Goal: Task Accomplishment & Management: Complete application form

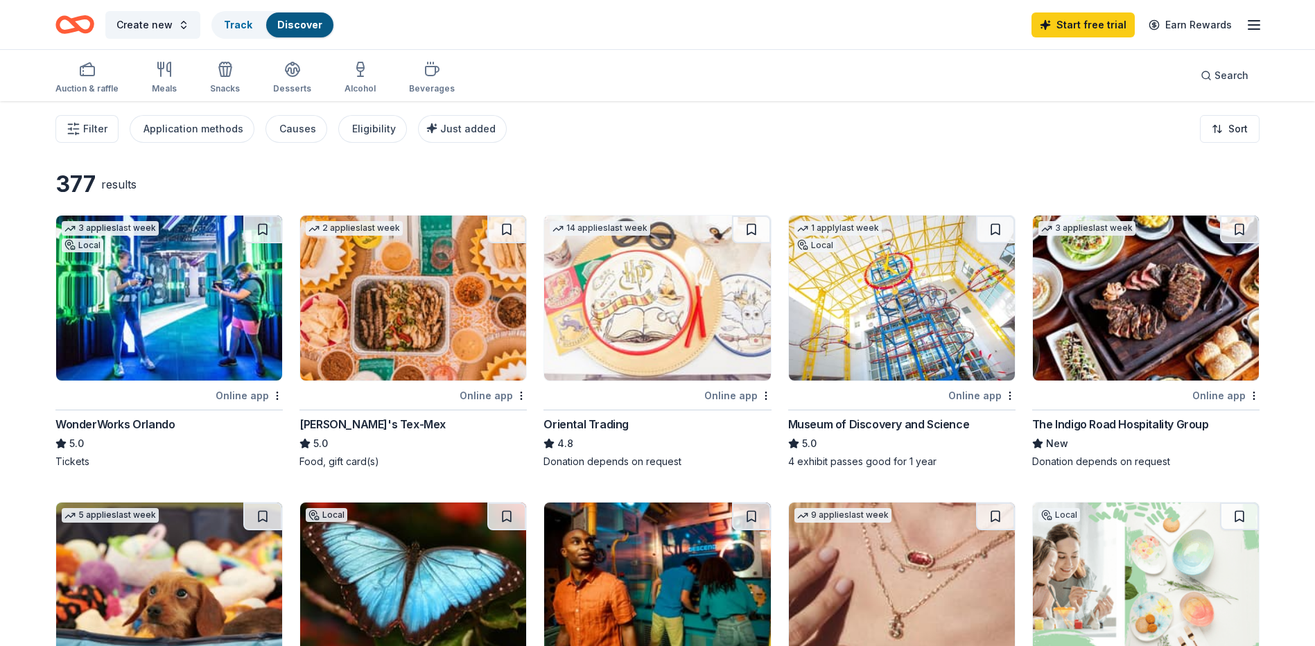
click at [398, 307] on img at bounding box center [413, 298] width 226 height 165
click at [167, 70] on icon "button" at bounding box center [168, 69] width 3 height 14
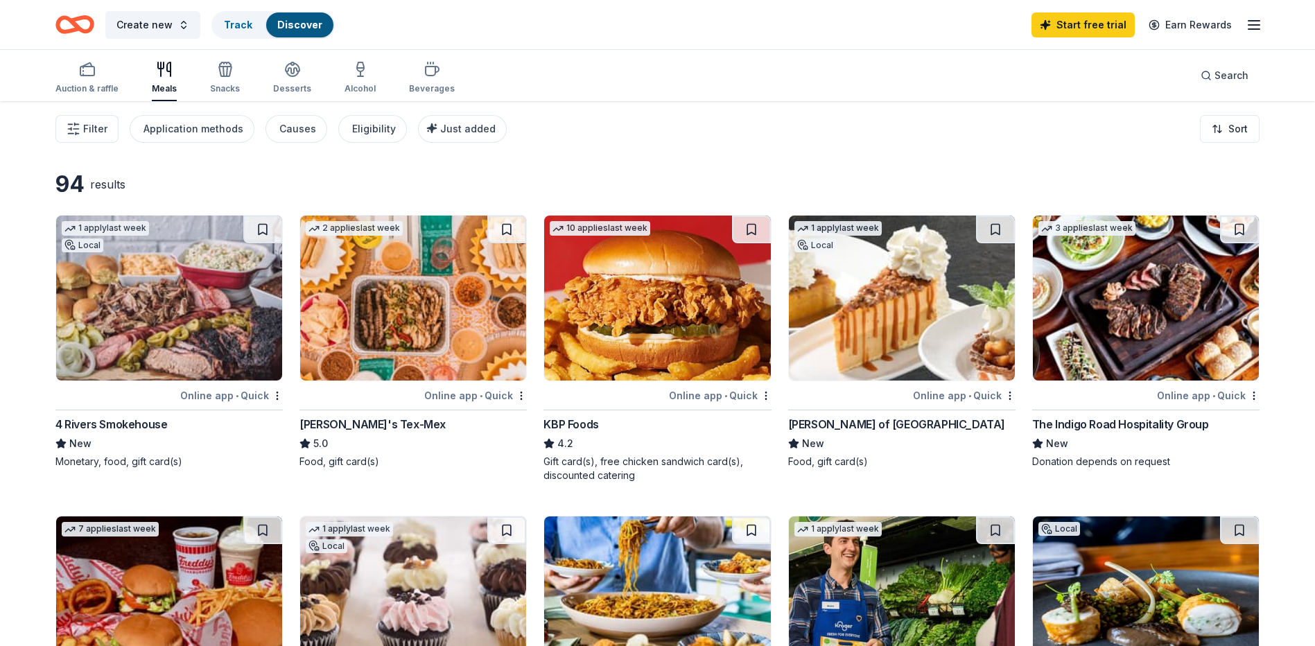
click at [194, 314] on img at bounding box center [169, 298] width 226 height 165
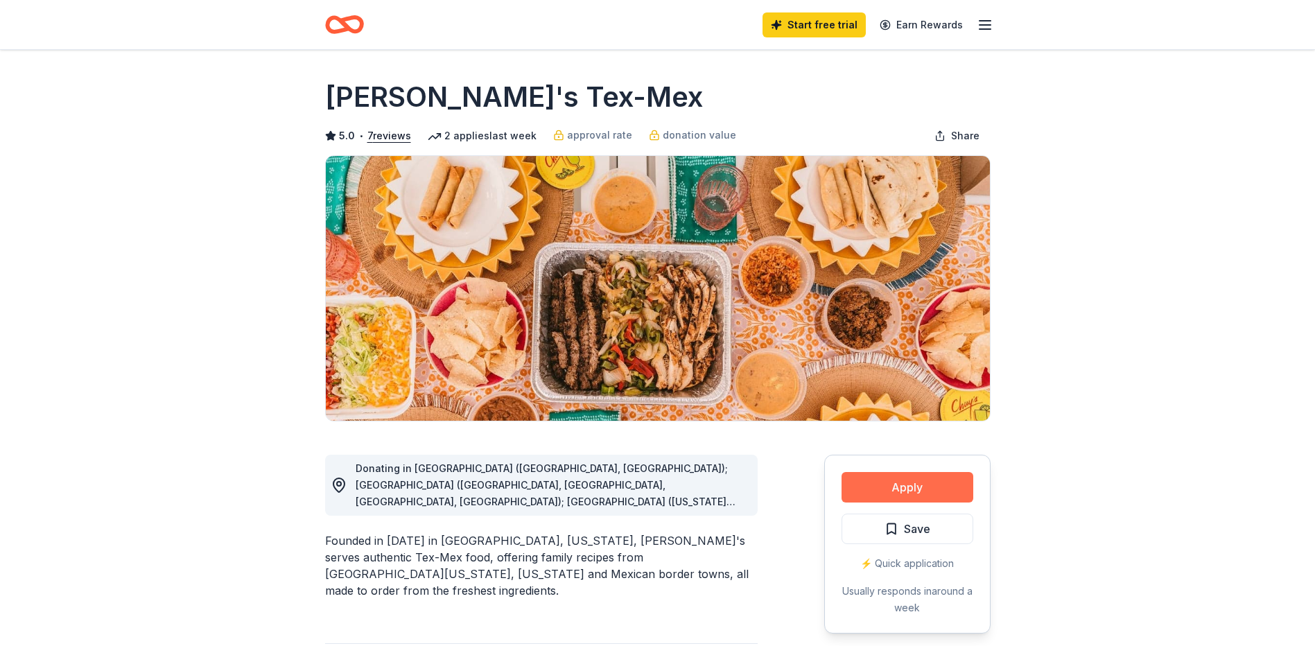
click at [936, 484] on button "Apply" at bounding box center [907, 487] width 132 height 30
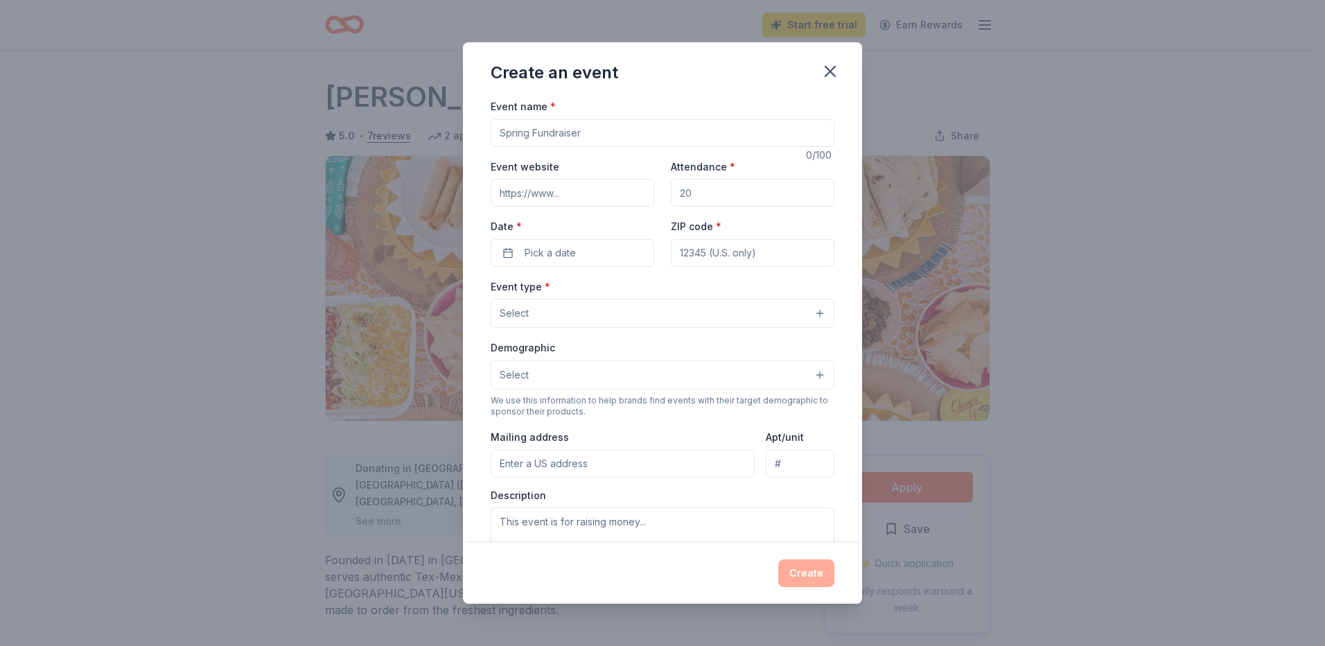
click at [601, 125] on input "Event name *" at bounding box center [663, 133] width 344 height 28
type input "Bridge to Work Career Readiness Graduation"
click at [770, 191] on input "Attendance *" at bounding box center [753, 193] width 164 height 28
type input "60"
click at [563, 255] on span "Pick a date" at bounding box center [550, 253] width 51 height 17
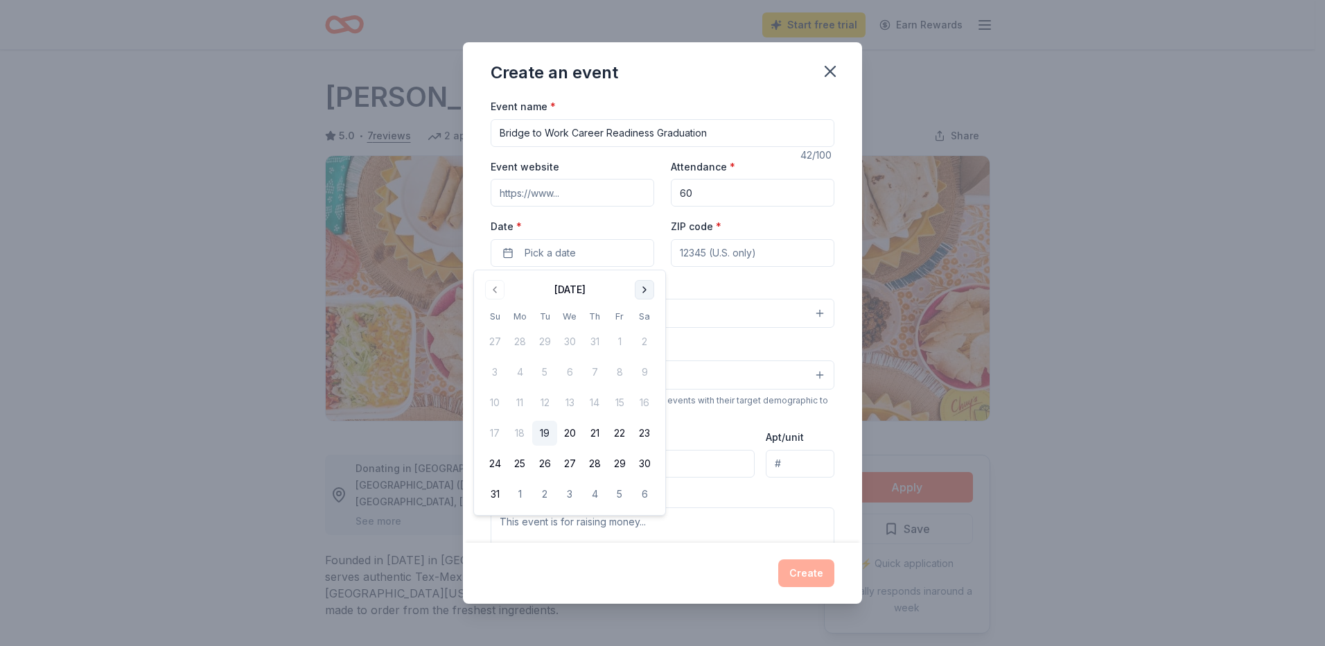
click at [640, 286] on button "Go to next month" at bounding box center [644, 289] width 19 height 19
click at [618, 367] on button "12" at bounding box center [619, 372] width 25 height 25
click at [752, 251] on input "ZIP code *" at bounding box center [753, 253] width 164 height 28
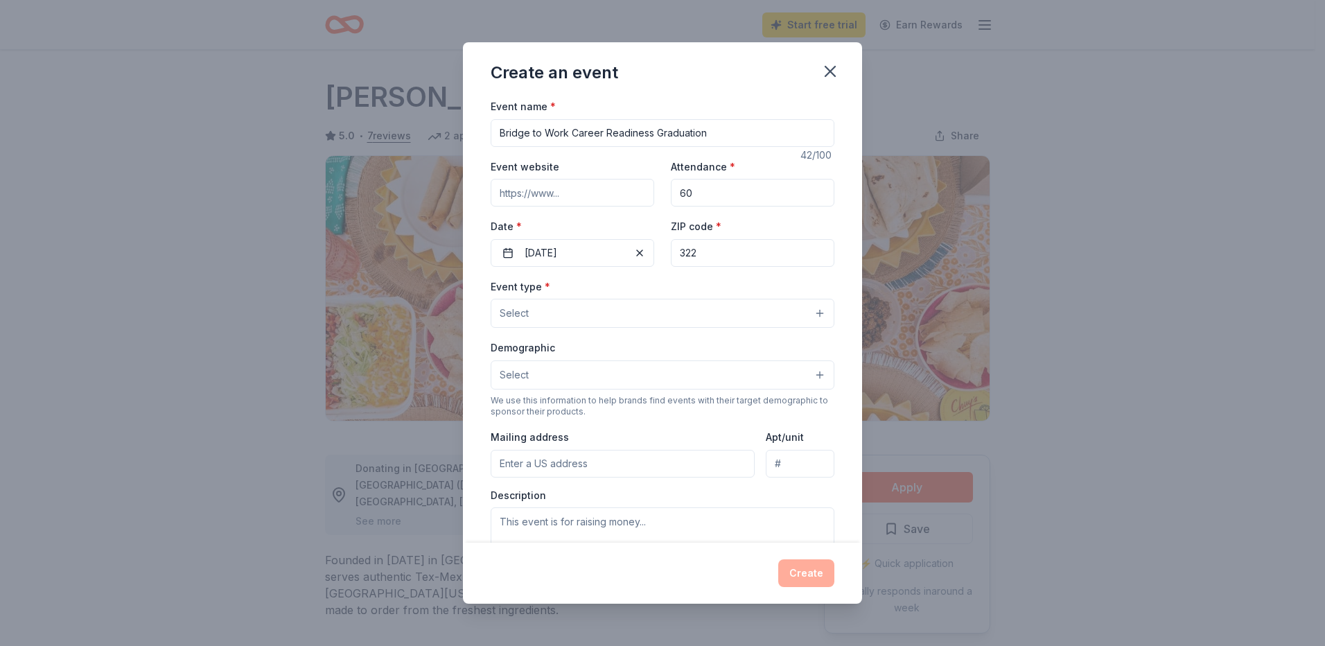
click at [712, 258] on input "322" at bounding box center [753, 253] width 164 height 28
type input "32202"
click at [612, 310] on button "Select" at bounding box center [663, 313] width 344 height 29
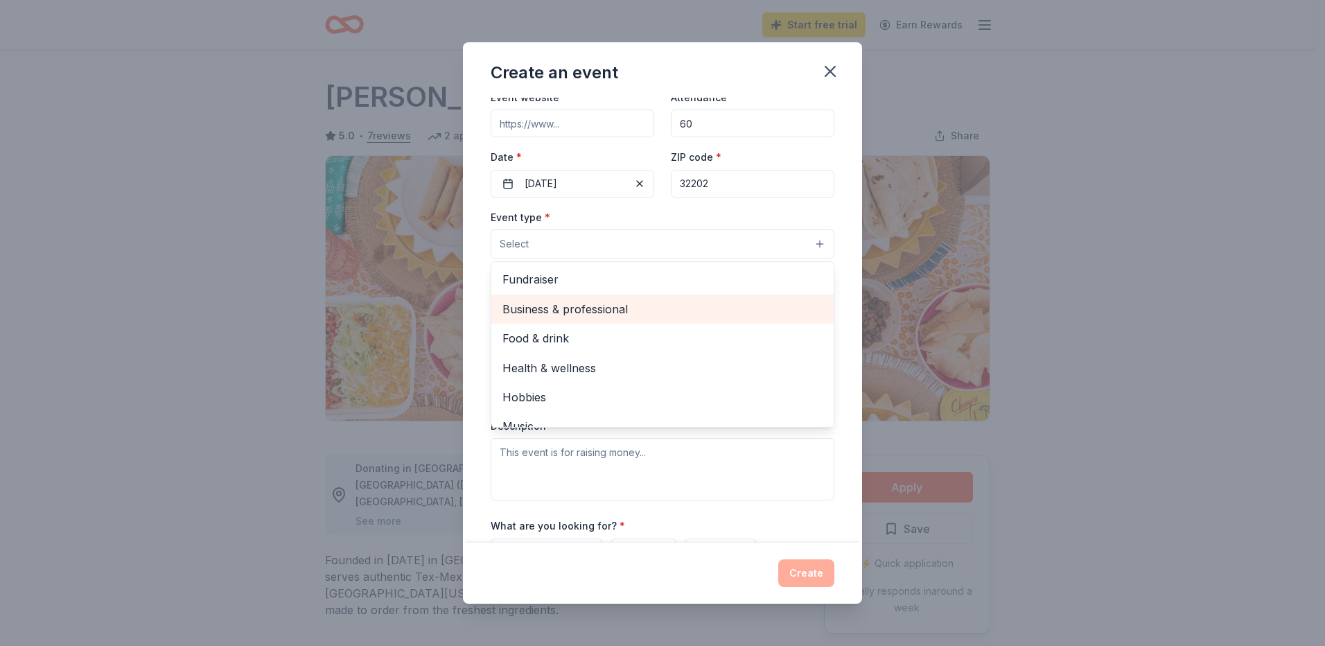
click at [656, 310] on span "Business & professional" at bounding box center [662, 309] width 320 height 18
click at [603, 308] on span "Food & drink" at bounding box center [662, 310] width 320 height 18
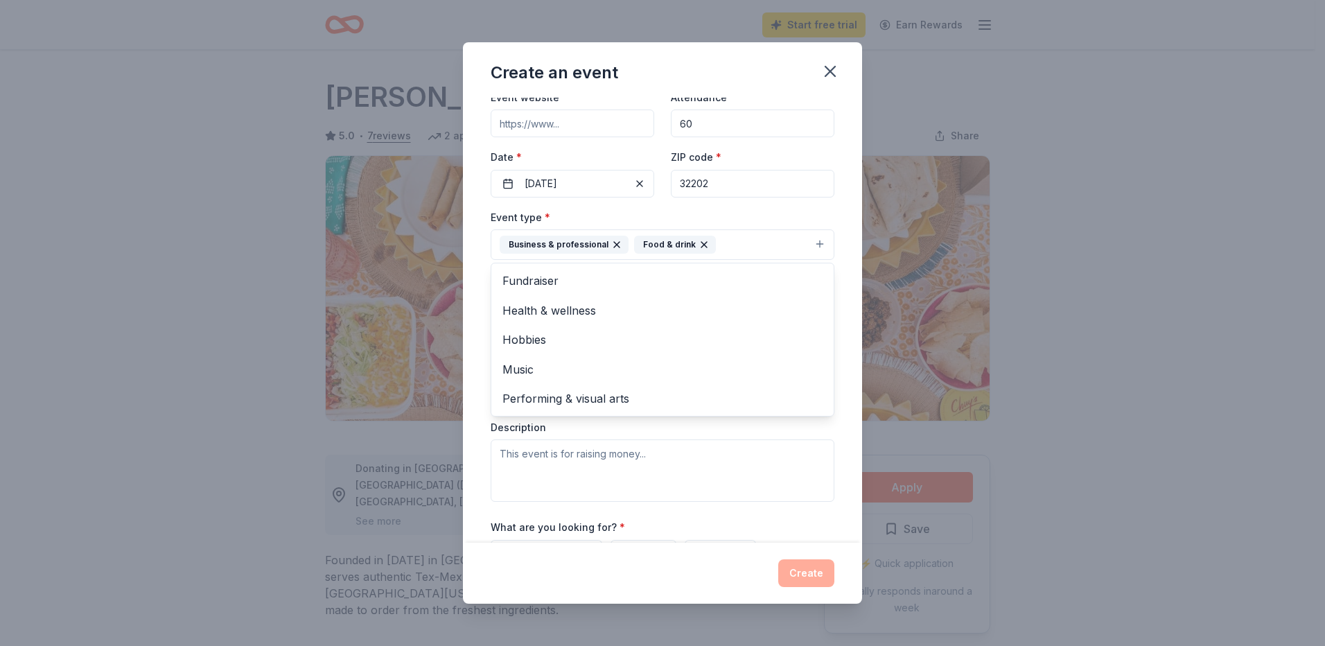
click at [778, 423] on div "Event type * Business & professional Food & drink Fundraiser Health & wellness …" at bounding box center [663, 355] width 344 height 293
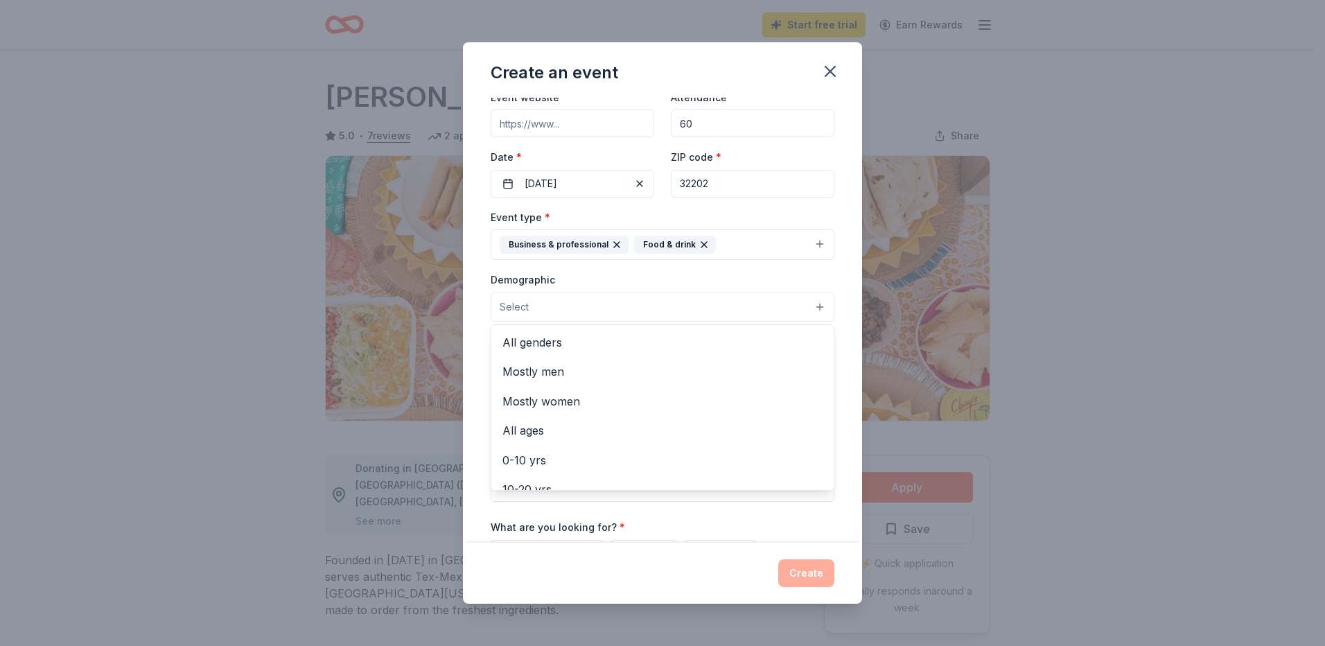
click at [629, 304] on button "Select" at bounding box center [663, 306] width 344 height 29
click at [540, 430] on span "All ages" at bounding box center [662, 430] width 320 height 18
click at [726, 523] on div "Event name * Bridge to Work Career Readiness Graduation 42 /100 Event website A…" at bounding box center [663, 349] width 344 height 643
click at [576, 396] on input "Mailing address" at bounding box center [623, 397] width 264 height 28
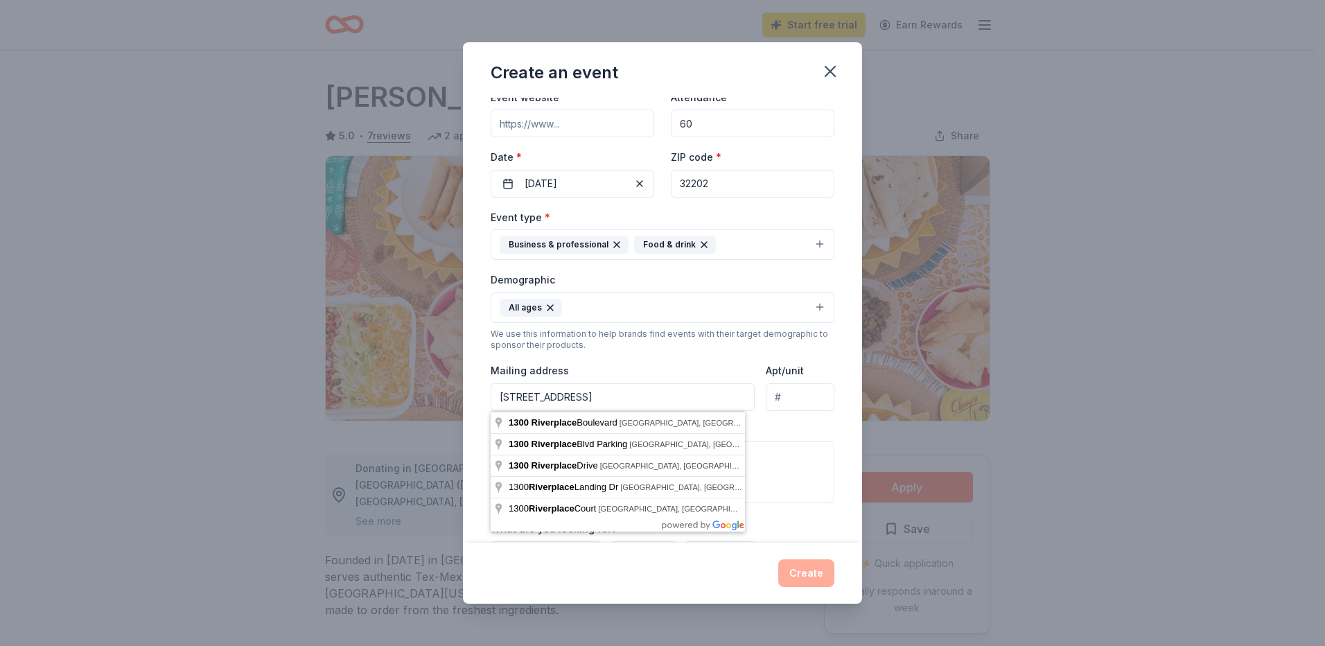
type input "[STREET_ADDRESS]"
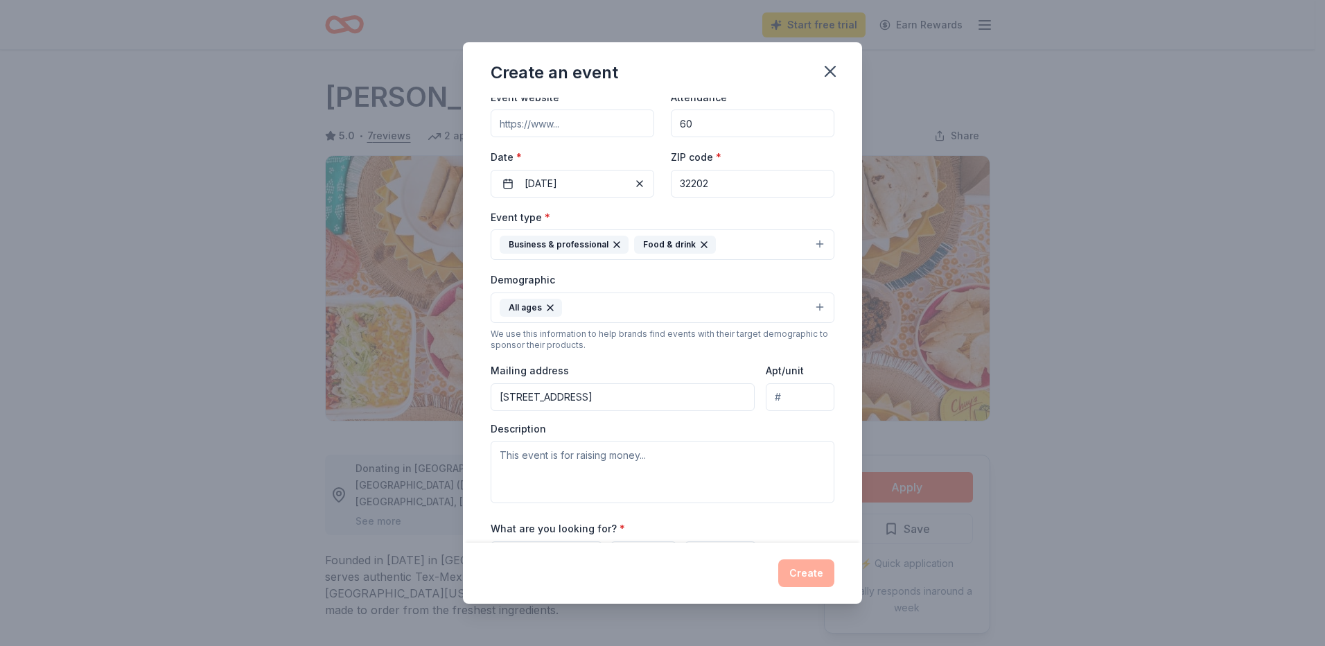
click at [798, 394] on input "Apt/unit" at bounding box center [800, 397] width 69 height 28
type input "700"
drag, startPoint x: 603, startPoint y: 474, endPoint x: 575, endPoint y: 456, distance: 33.1
click at [603, 473] on textarea at bounding box center [663, 472] width 344 height 62
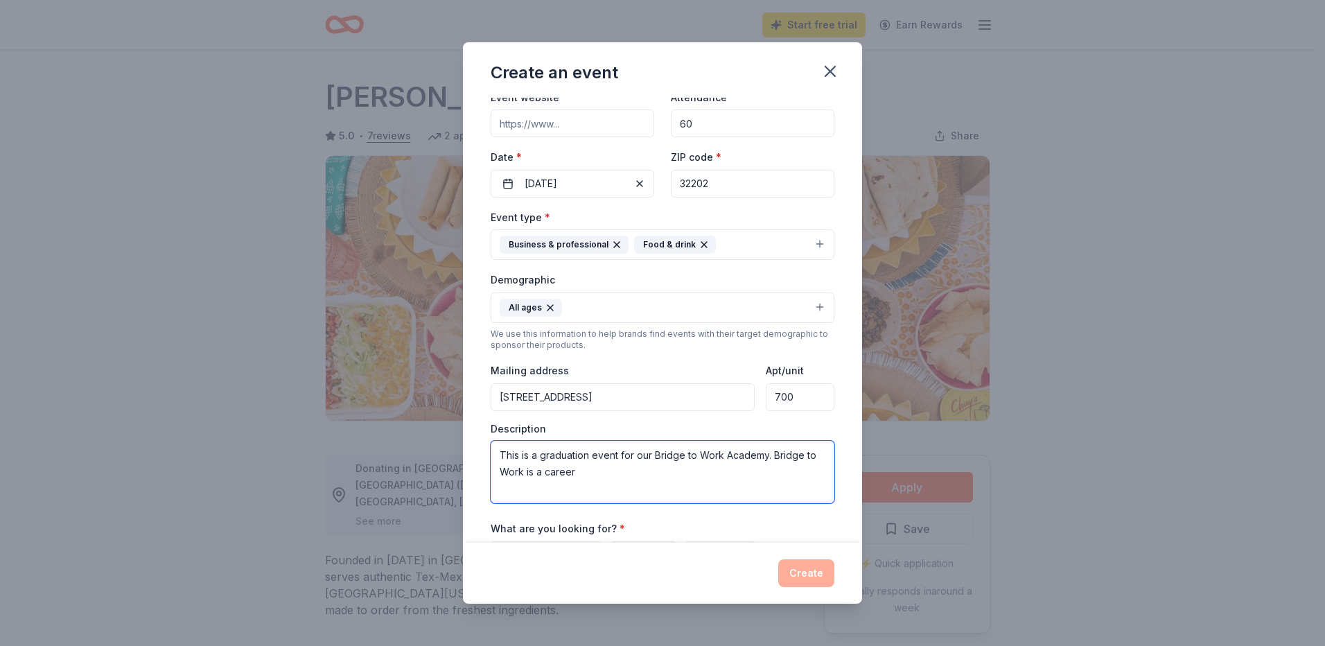
click at [588, 480] on textarea "This is a graduation event for our Bridge to Work Academy. Bridge to Work is a …" at bounding box center [663, 472] width 344 height 62
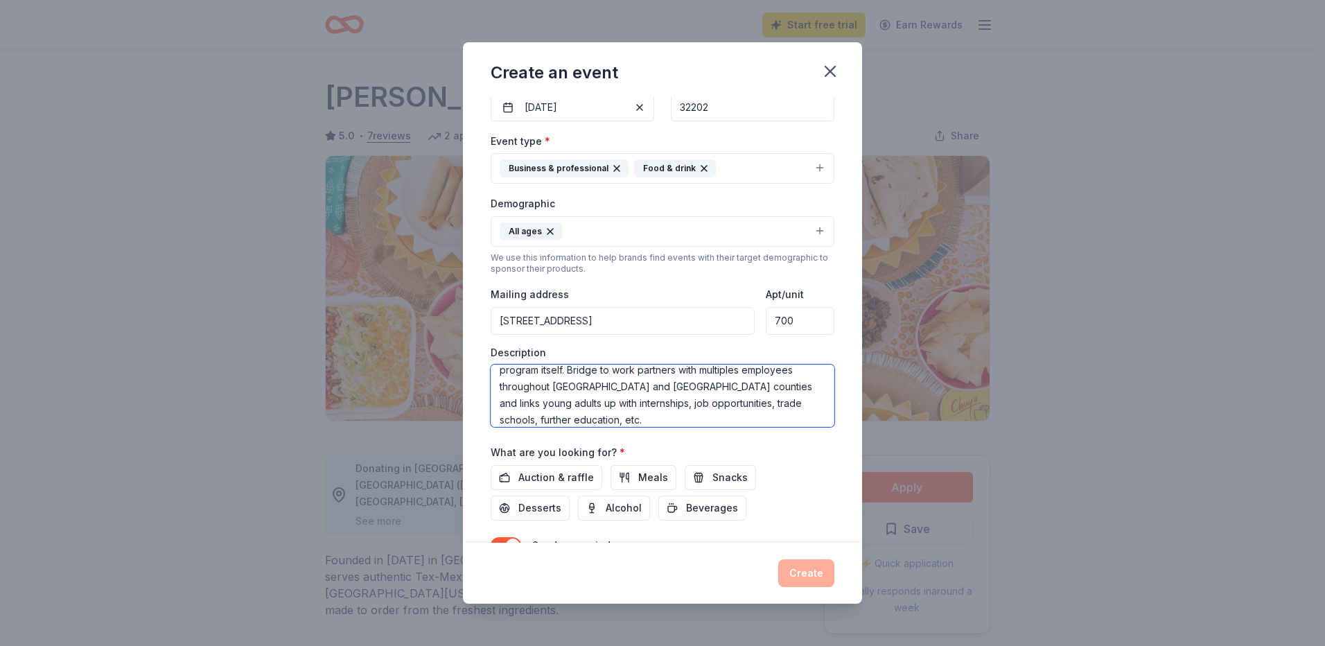
scroll to position [220, 0]
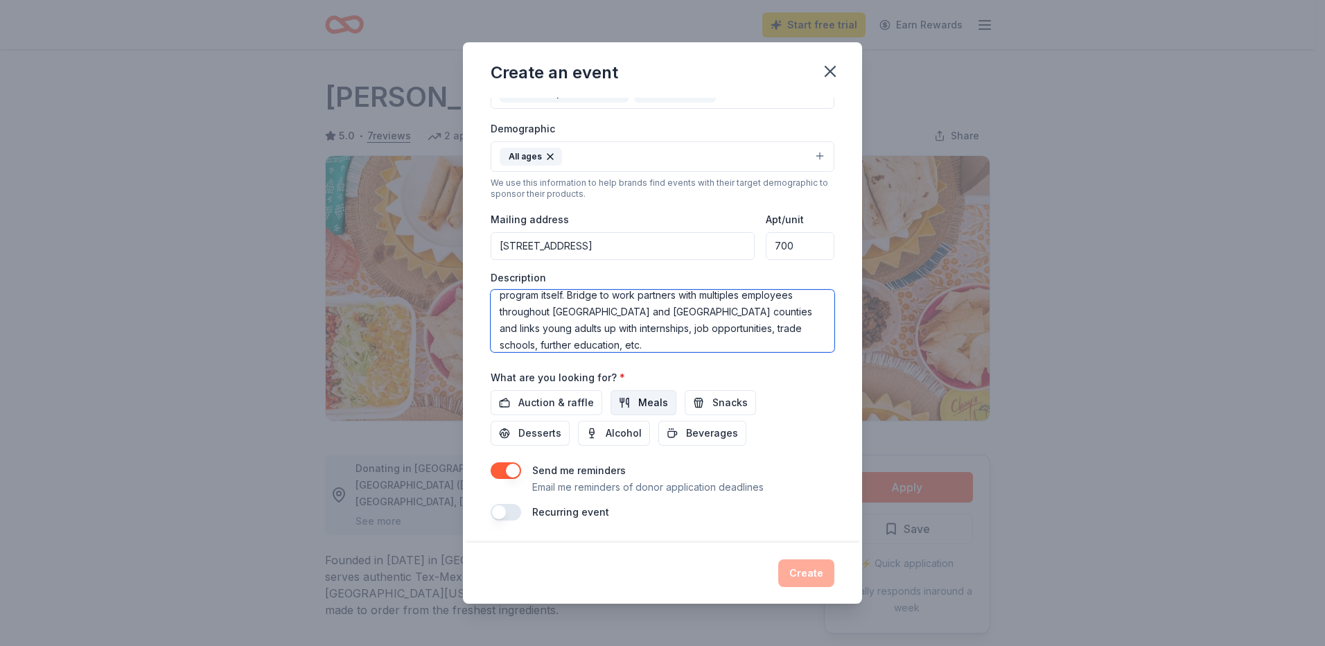
type textarea "This is a graduation event for our Bridge to Work Academy. Bridge to Work is a …"
click at [654, 405] on span "Meals" at bounding box center [653, 402] width 30 height 17
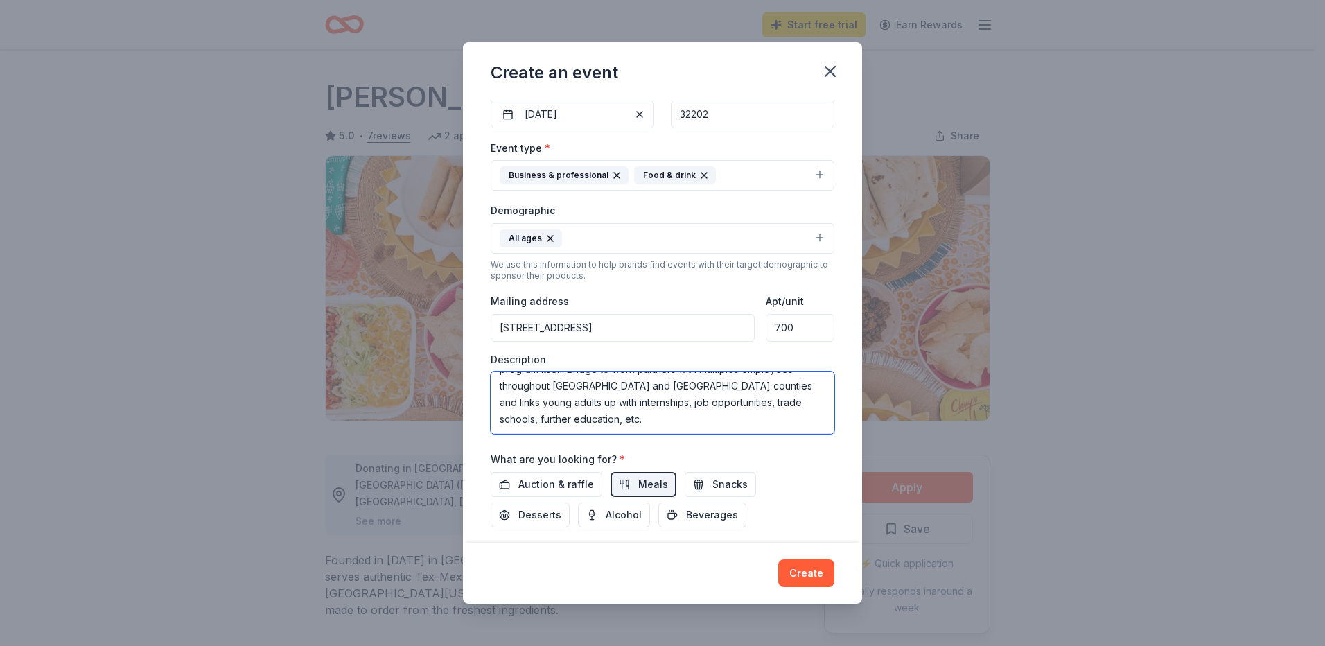
scroll to position [0, 0]
drag, startPoint x: 578, startPoint y: 429, endPoint x: 452, endPoint y: 335, distance: 157.5
click at [452, 335] on div "Create an event Event name * Bridge to Work Career Readiness Graduation 42 /100…" at bounding box center [662, 323] width 1325 height 646
click at [829, 504] on div "Event name * Bridge to Work Career Readiness Graduation 42 /100 Event website A…" at bounding box center [662, 320] width 399 height 445
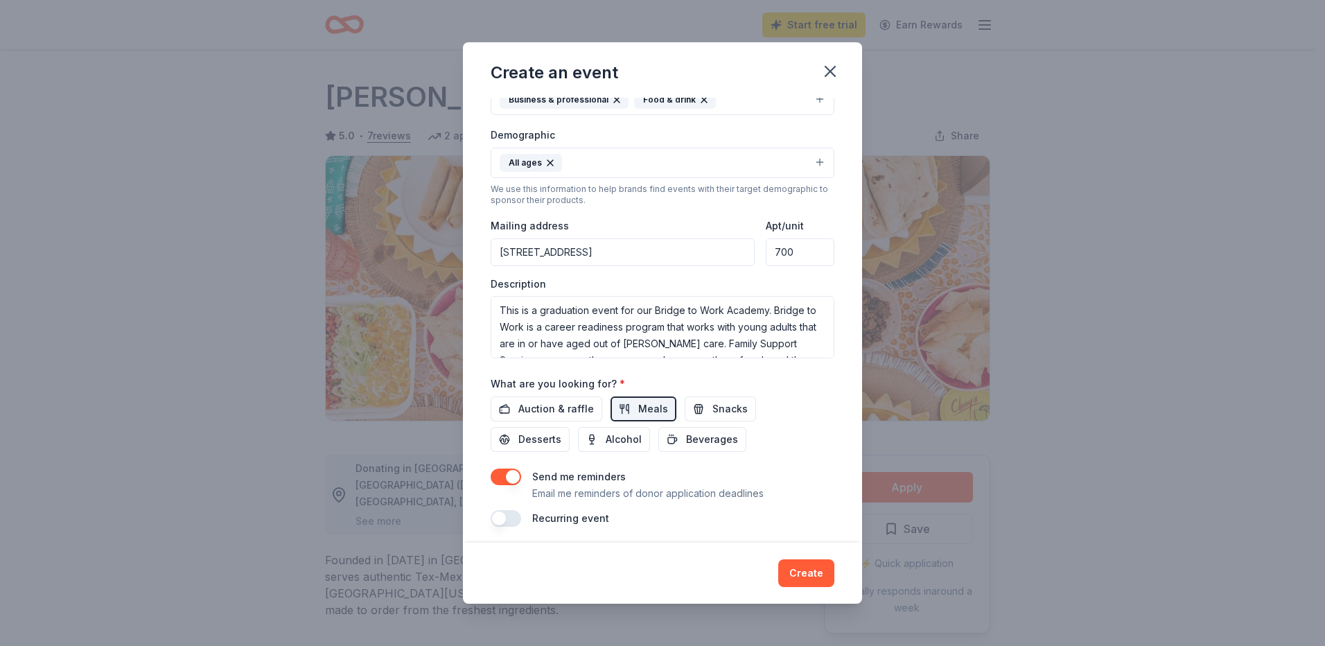
scroll to position [220, 0]
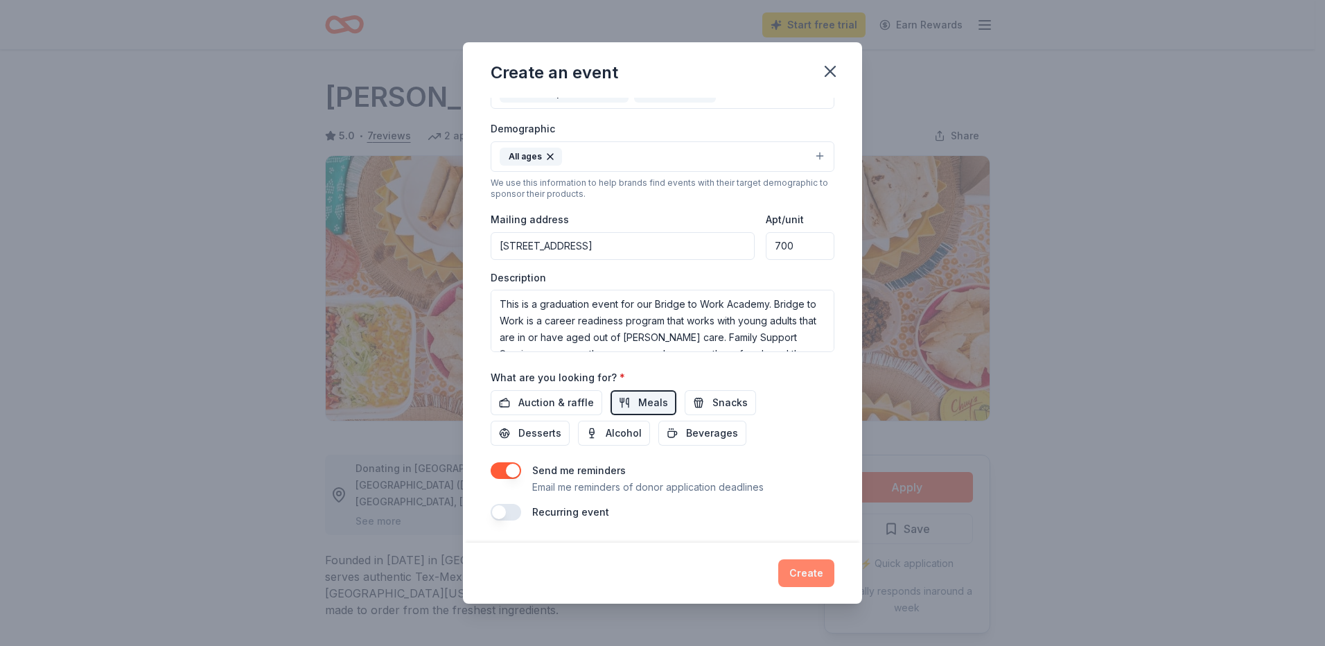
click at [792, 571] on button "Create" at bounding box center [806, 573] width 56 height 28
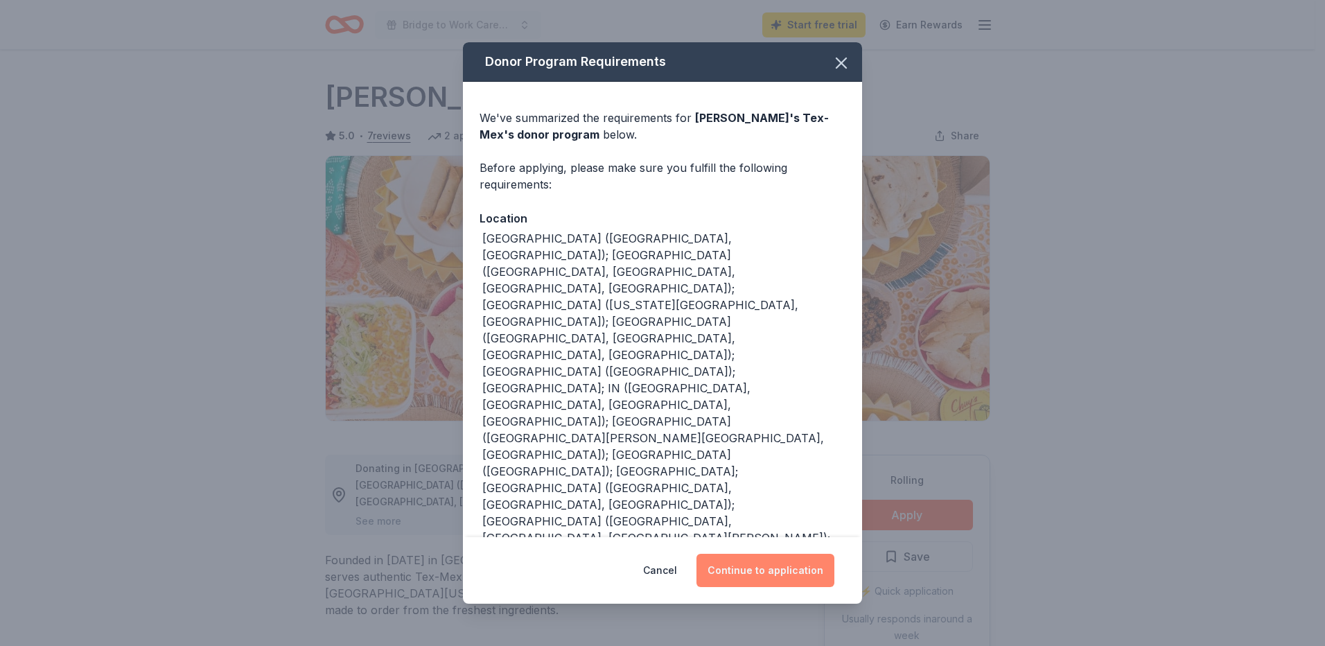
click at [791, 554] on button "Continue to application" at bounding box center [765, 570] width 138 height 33
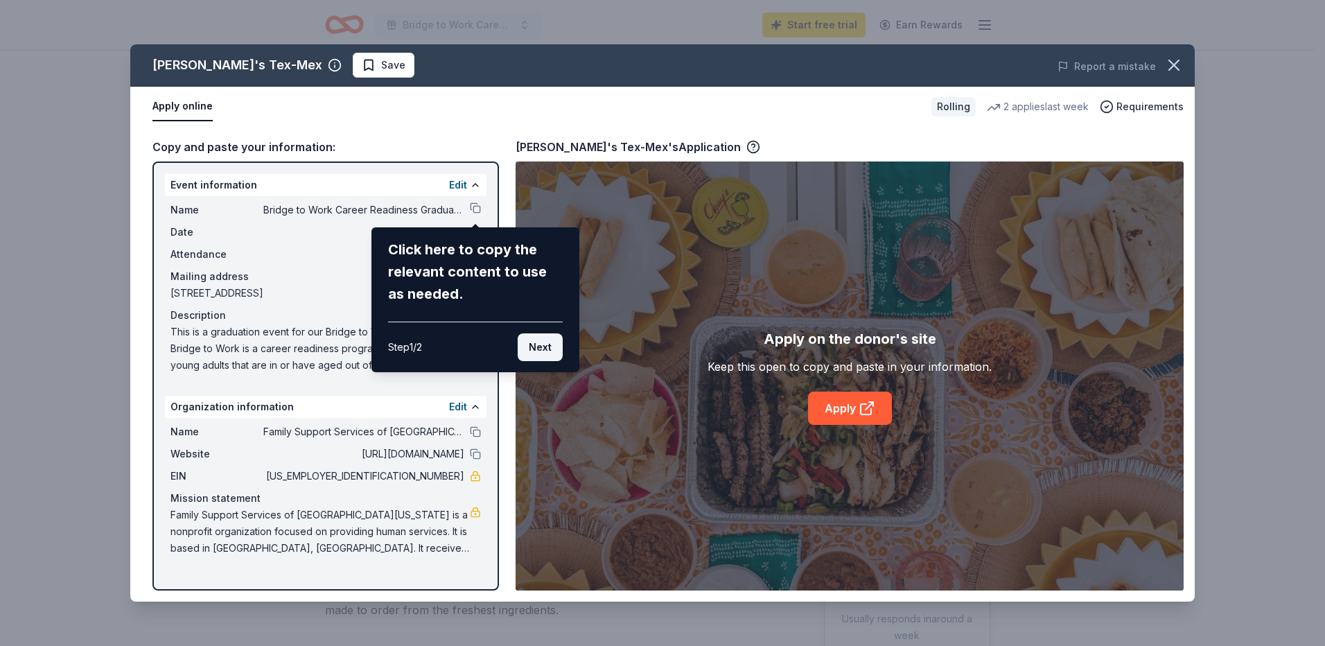
click at [545, 347] on button "Next" at bounding box center [540, 347] width 45 height 28
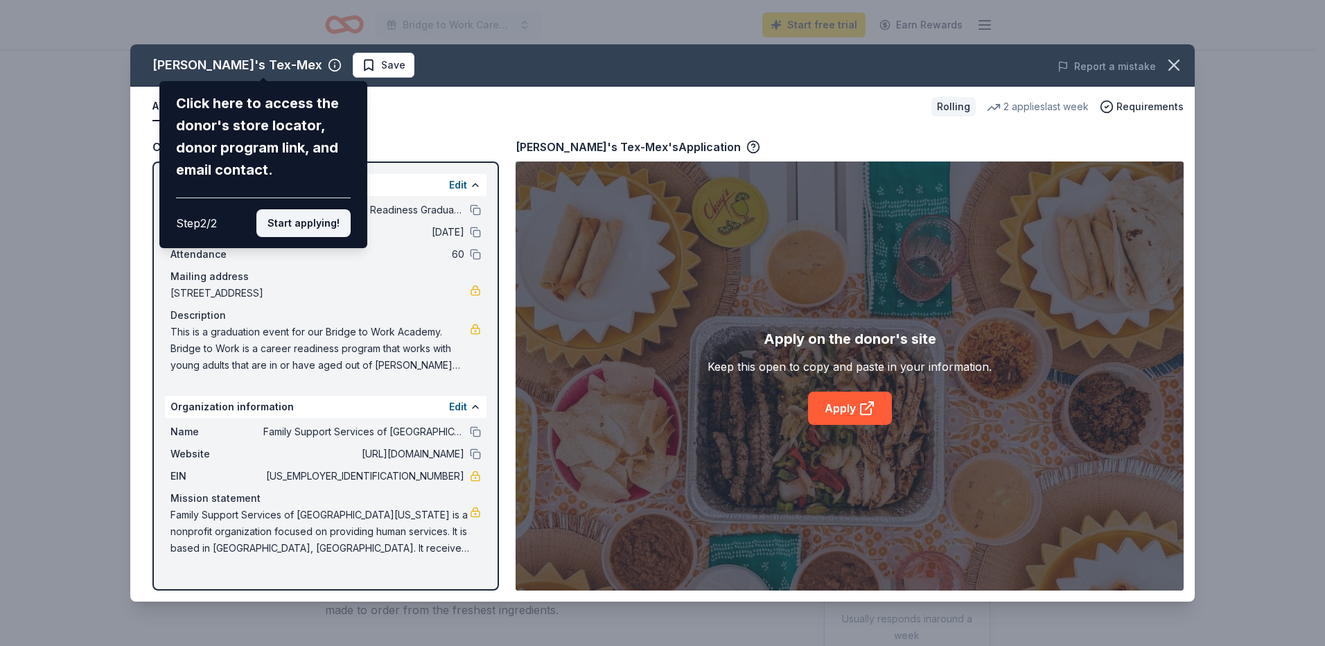
click at [317, 220] on button "Start applying!" at bounding box center [303, 223] width 94 height 28
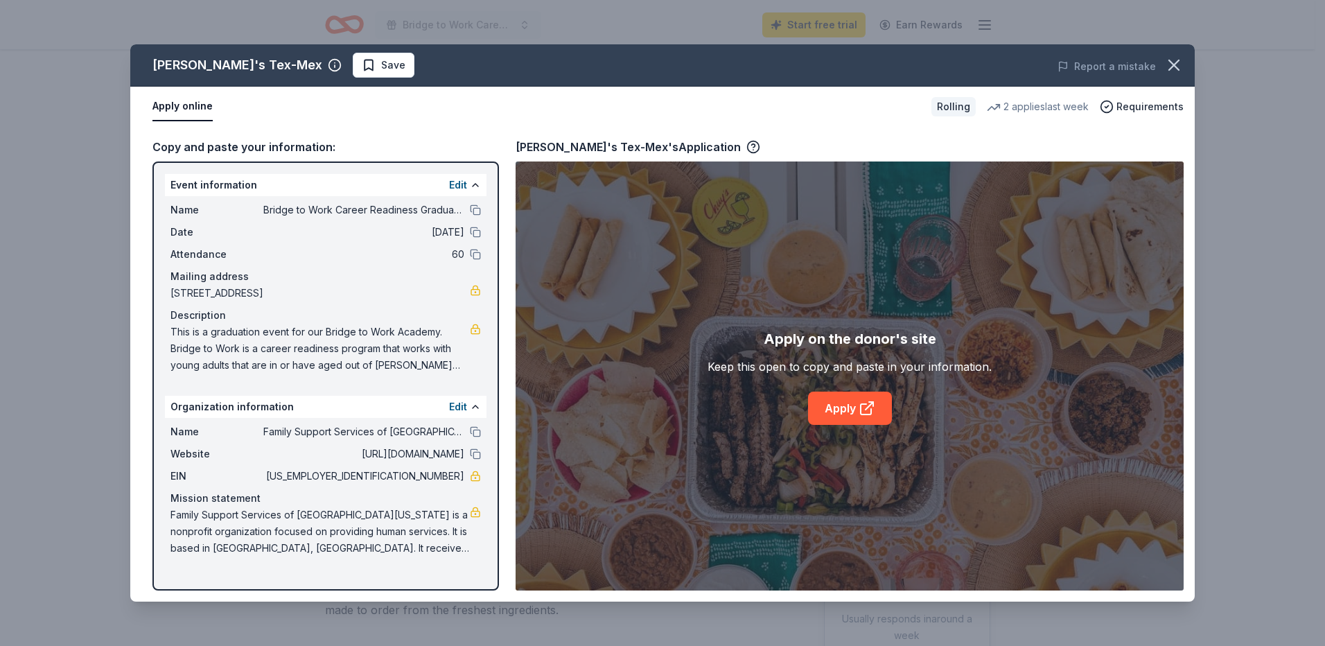
click at [842, 408] on div "[PERSON_NAME]'s Tex-Mex Save Report a mistake Apply online Rolling 2 applies la…" at bounding box center [662, 322] width 1064 height 557
click at [861, 410] on icon at bounding box center [866, 409] width 10 height 10
click at [180, 108] on button "Apply online" at bounding box center [182, 106] width 60 height 29
click at [752, 145] on icon "button" at bounding box center [753, 145] width 3 height 3
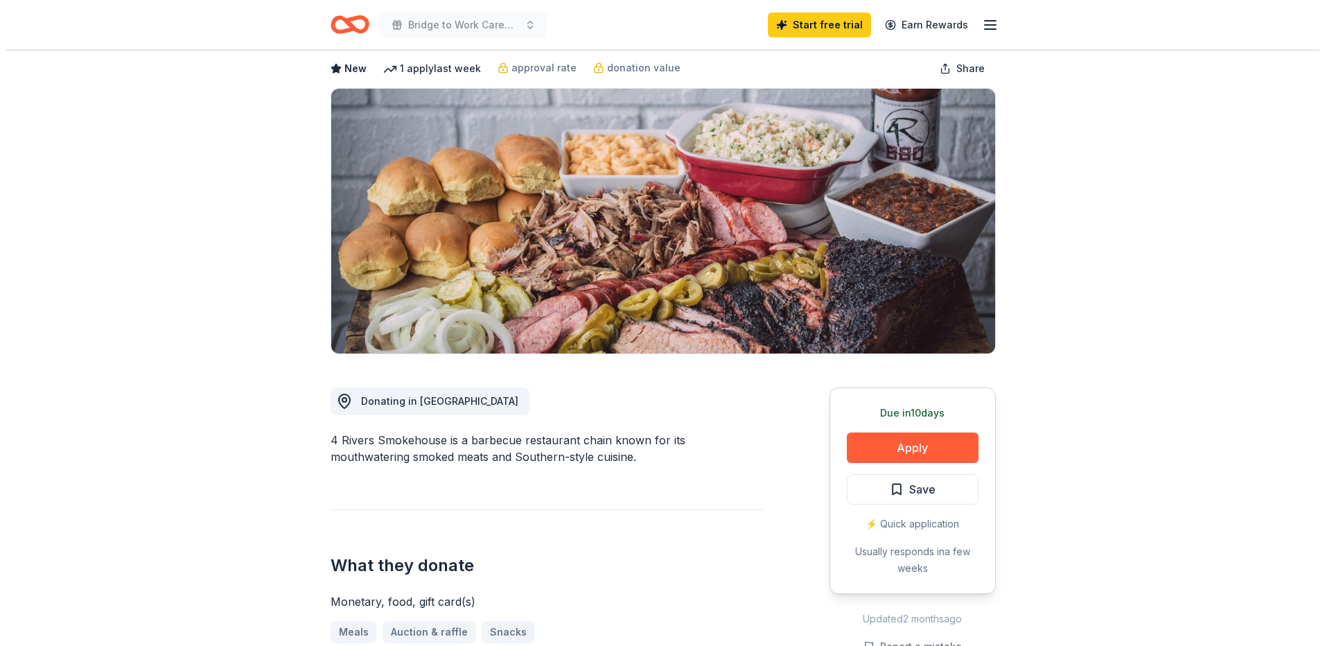
scroll to position [139, 0]
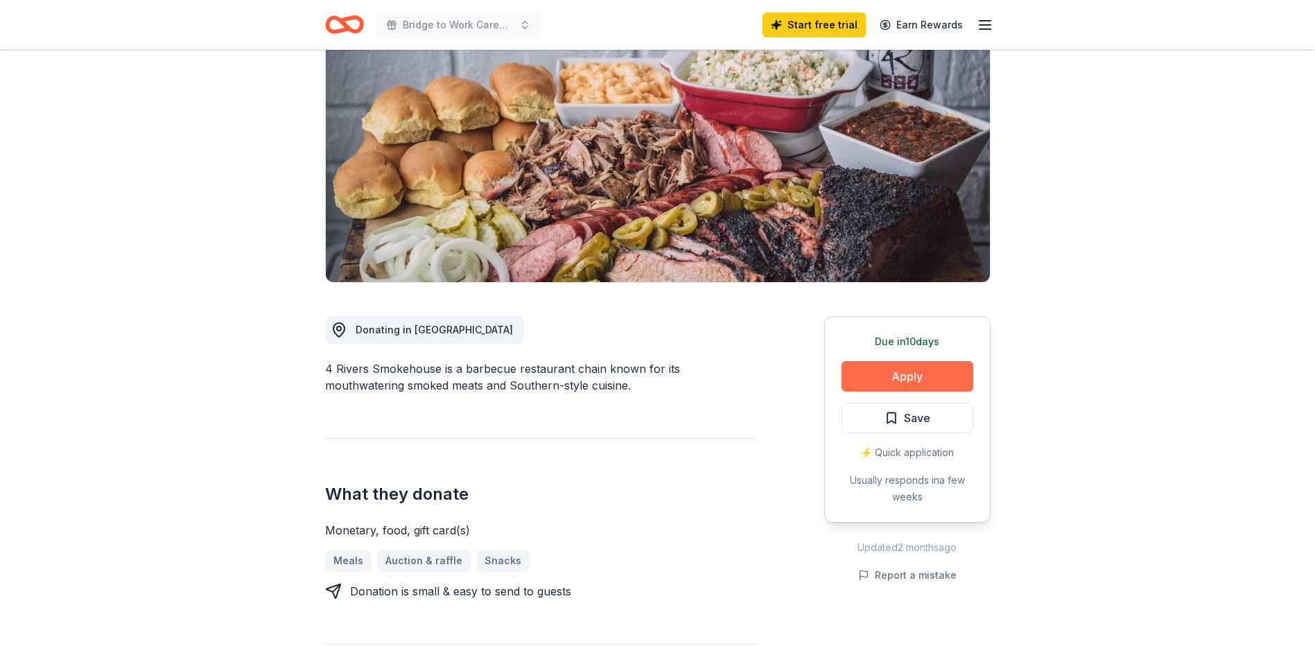
click at [910, 374] on button "Apply" at bounding box center [907, 376] width 132 height 30
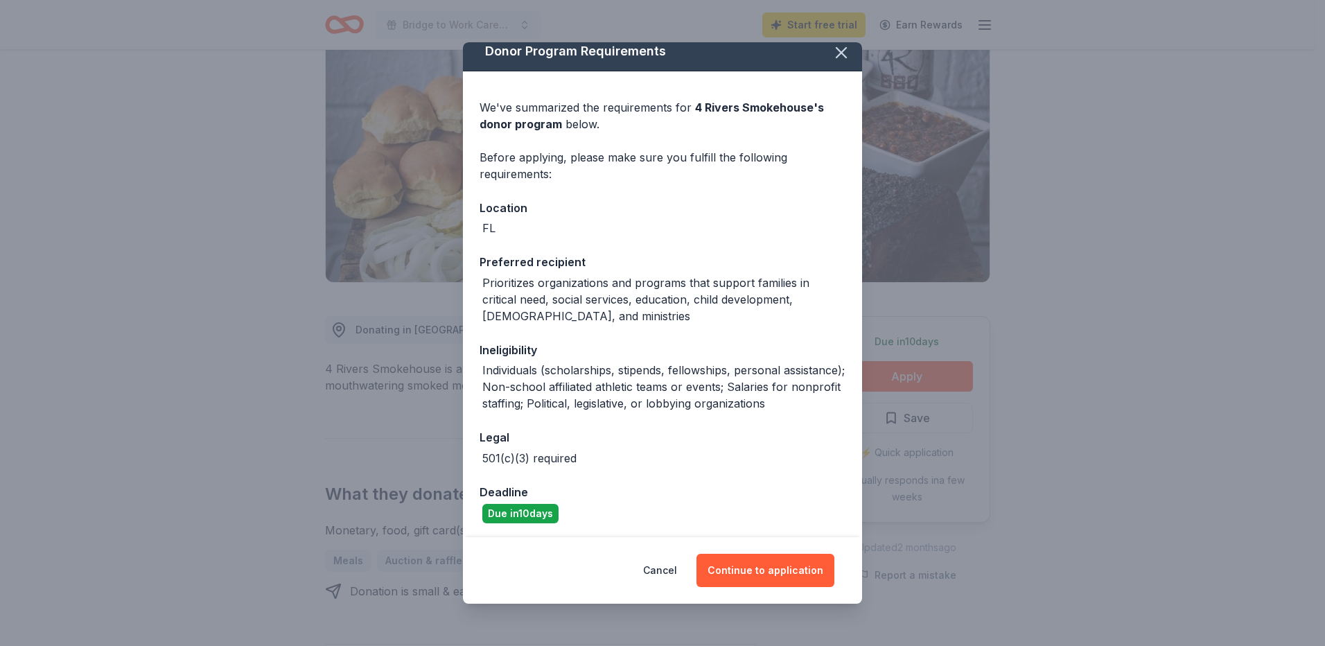
scroll to position [13, 0]
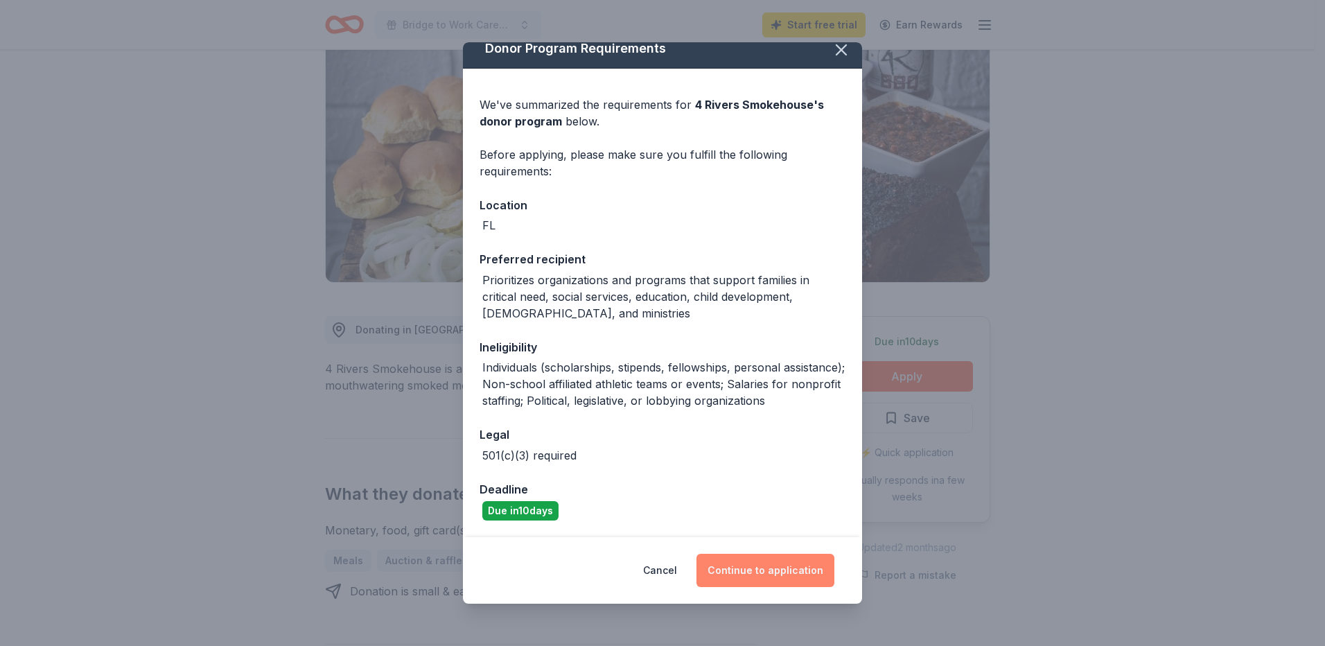
click at [778, 567] on button "Continue to application" at bounding box center [765, 570] width 138 height 33
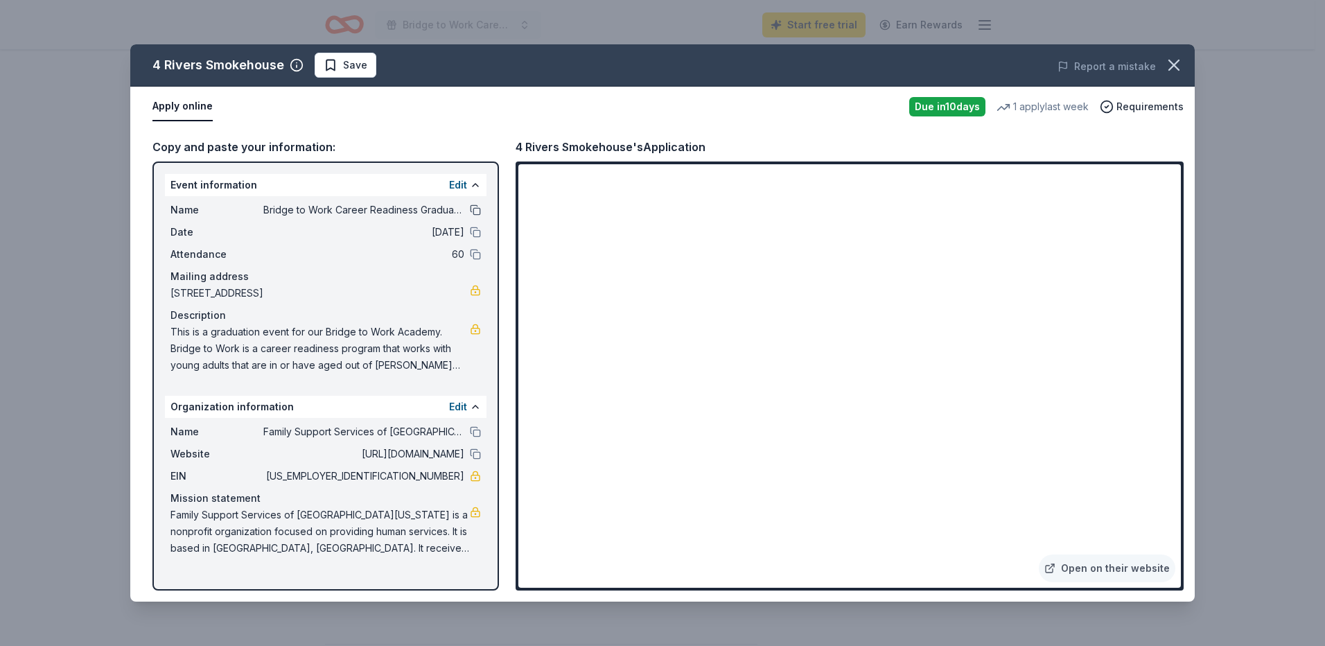
click at [475, 207] on button at bounding box center [475, 209] width 11 height 11
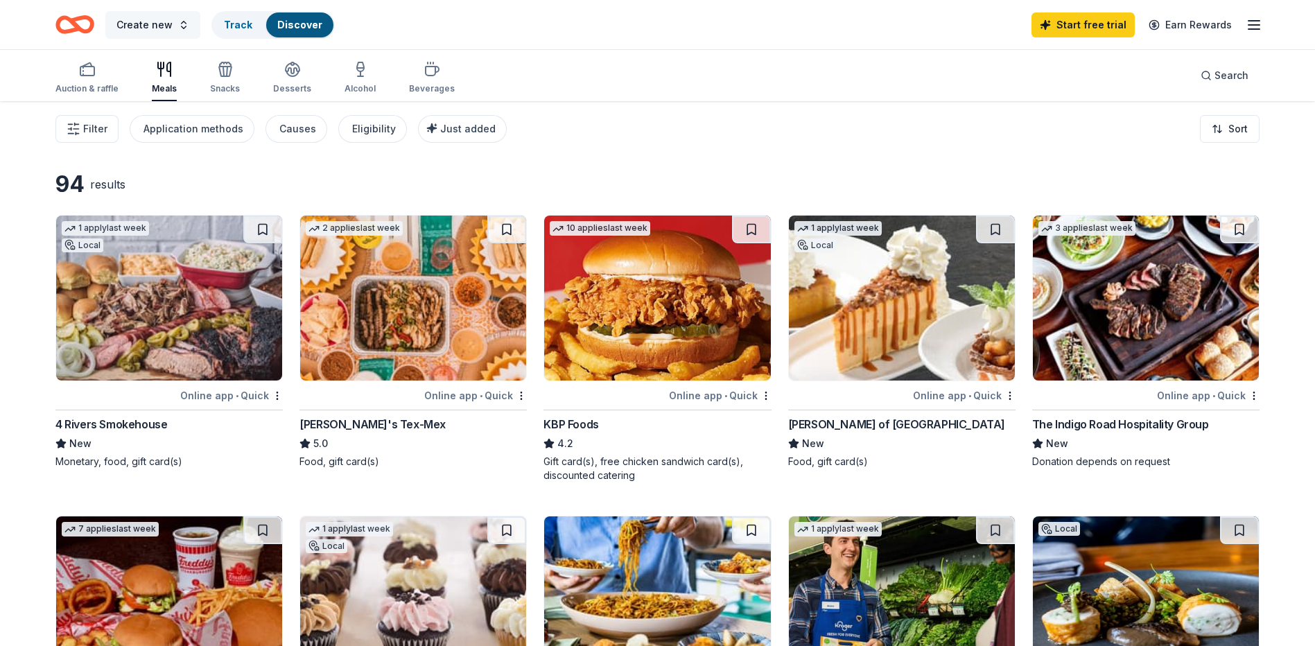
click at [175, 24] on button "Create new" at bounding box center [152, 25] width 95 height 28
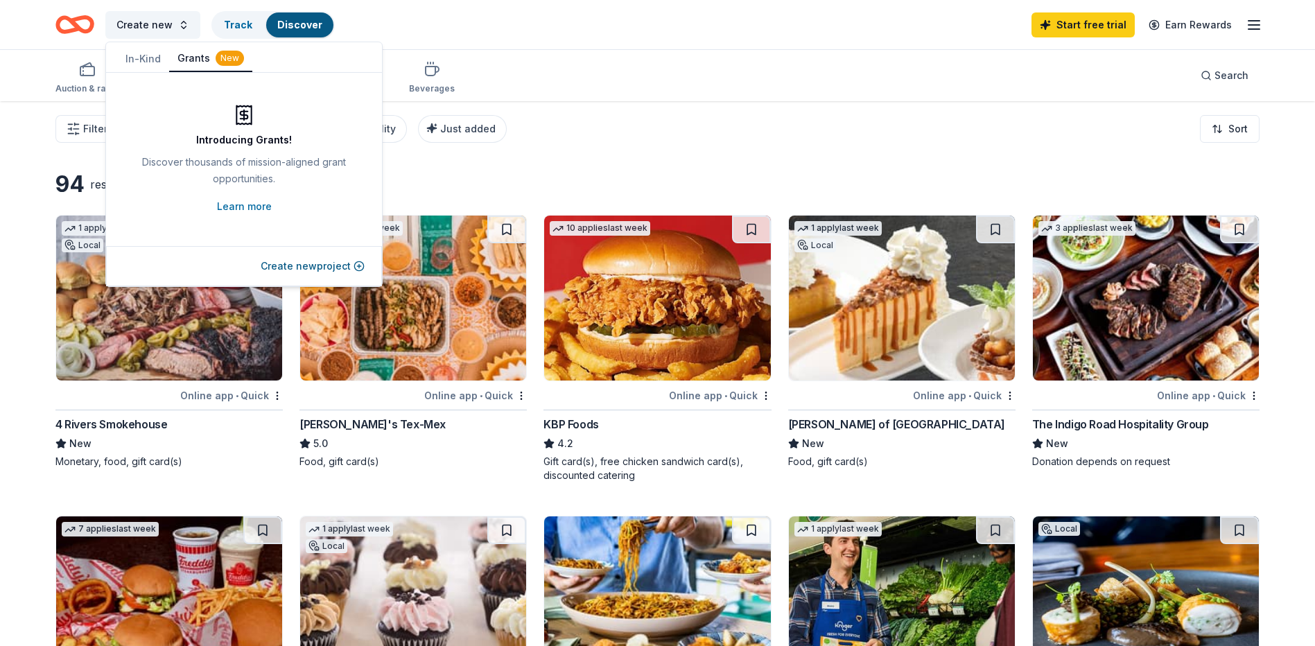
click at [700, 54] on div "Auction & raffle Meals Snacks Desserts Alcohol Beverages Search" at bounding box center [657, 75] width 1204 height 51
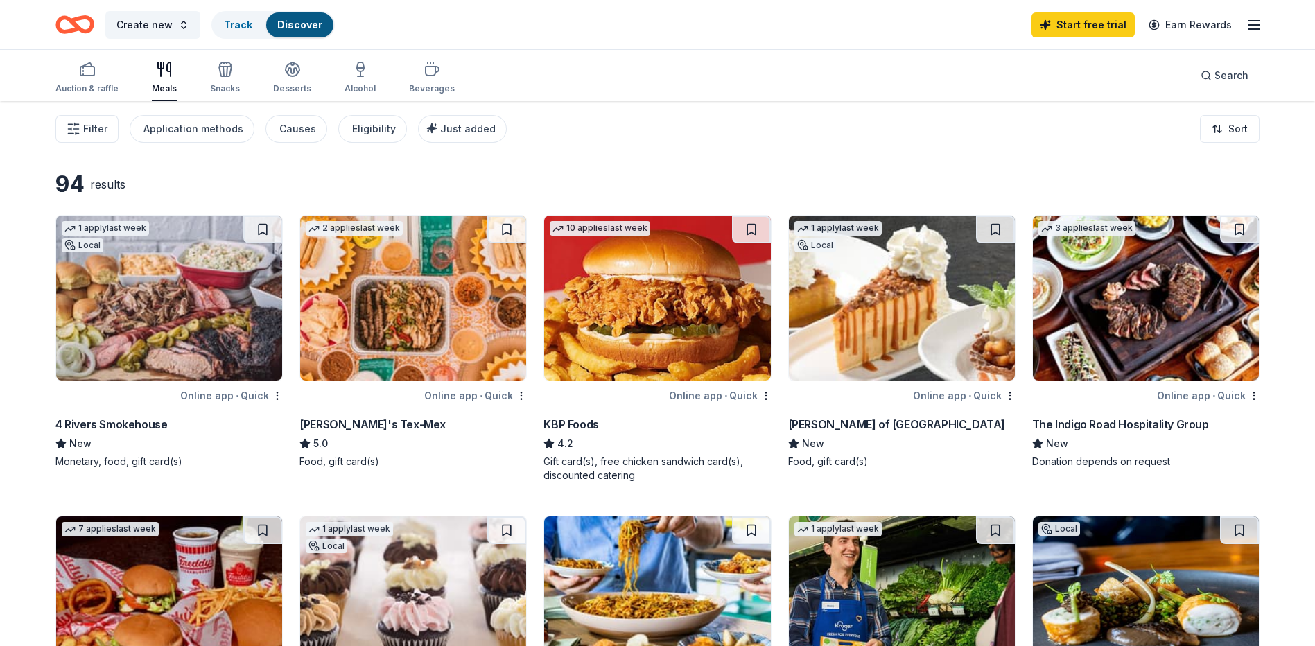
click at [1255, 24] on icon "button" at bounding box center [1253, 25] width 17 height 17
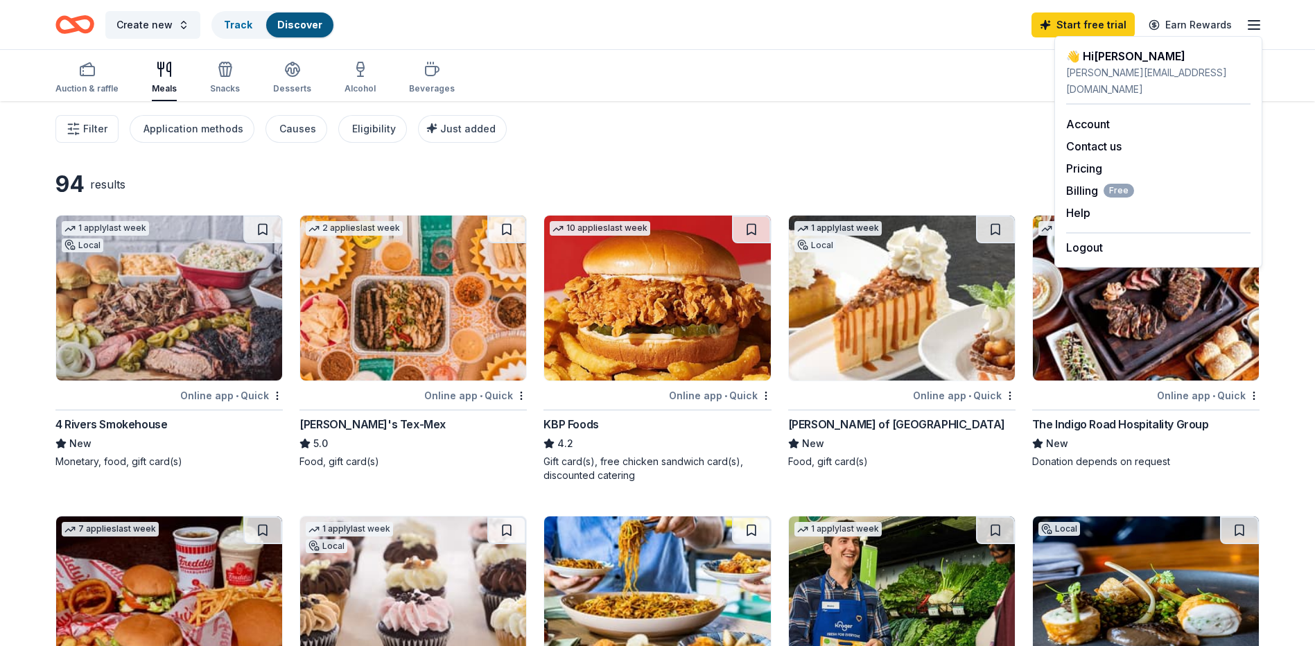
click at [910, 98] on div "Auction & raffle Meals Snacks Desserts Alcohol Beverages Search" at bounding box center [657, 75] width 1204 height 51
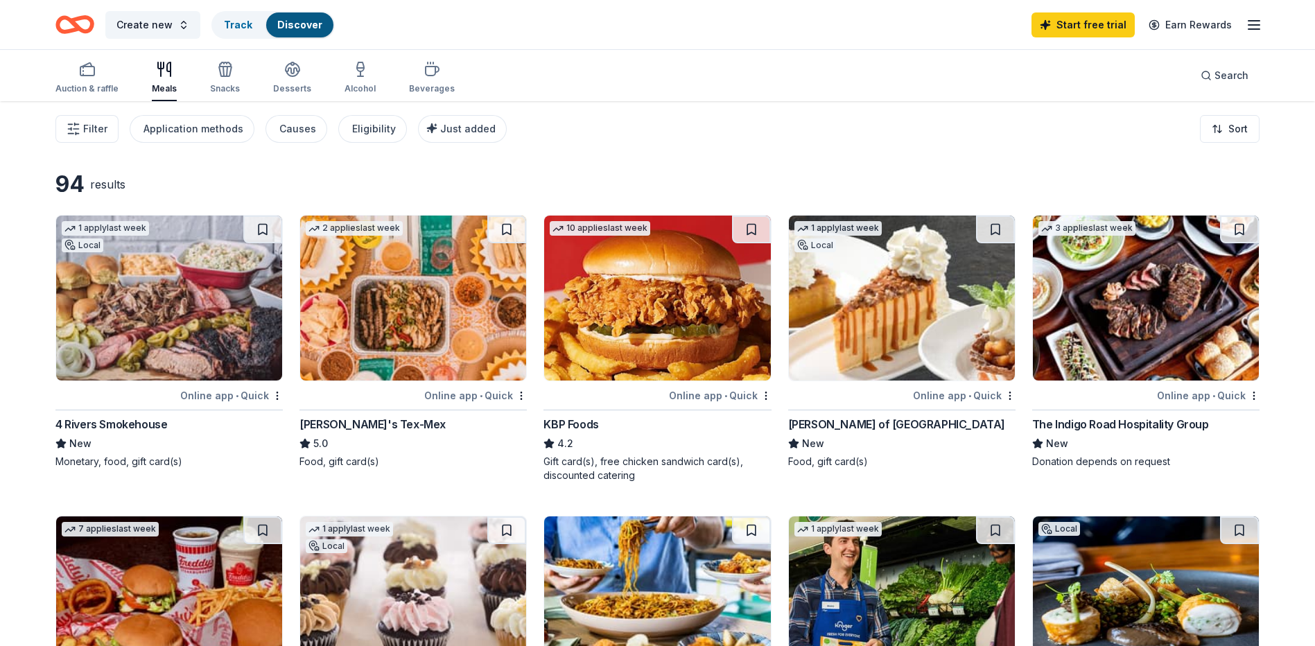
click at [716, 318] on img at bounding box center [657, 298] width 226 height 165
